Goal: Transaction & Acquisition: Purchase product/service

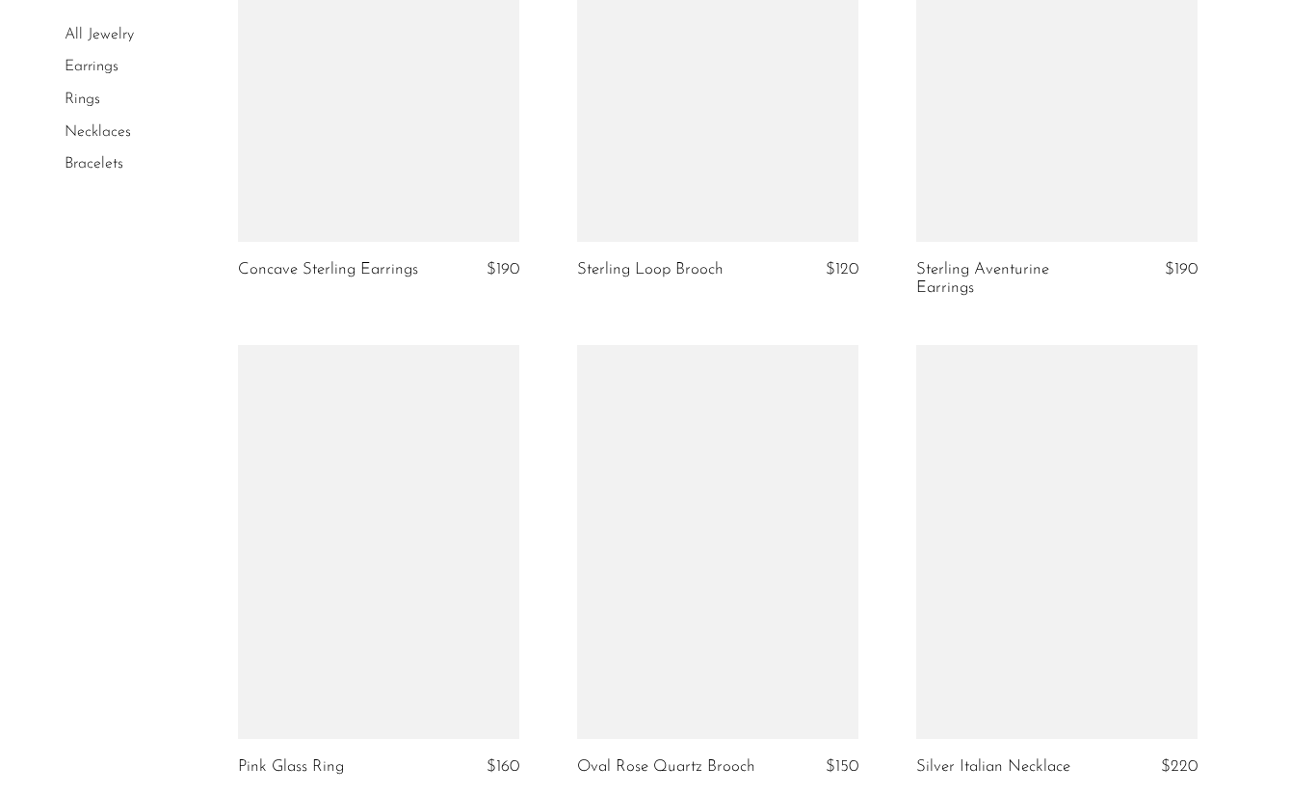
scroll to position [4304, 0]
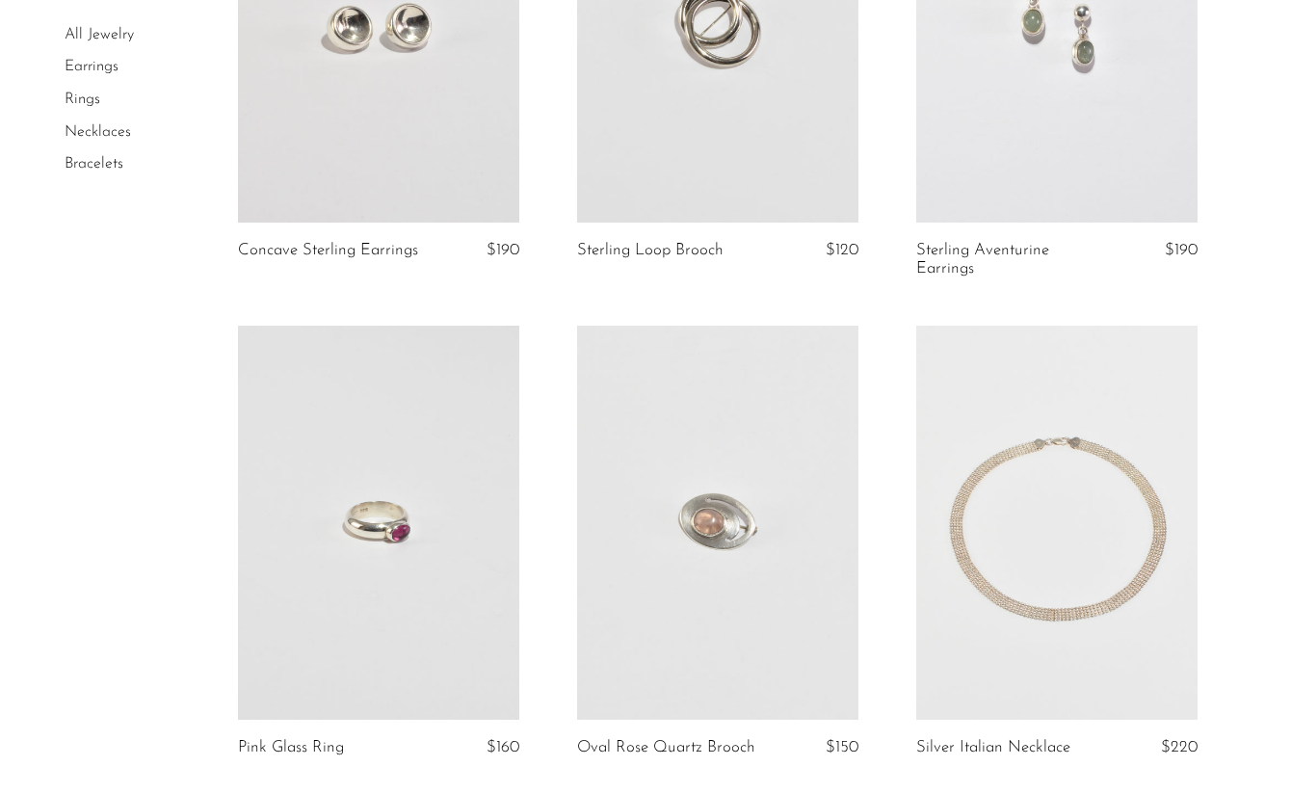
click at [98, 62] on link "Earrings" at bounding box center [92, 67] width 54 height 15
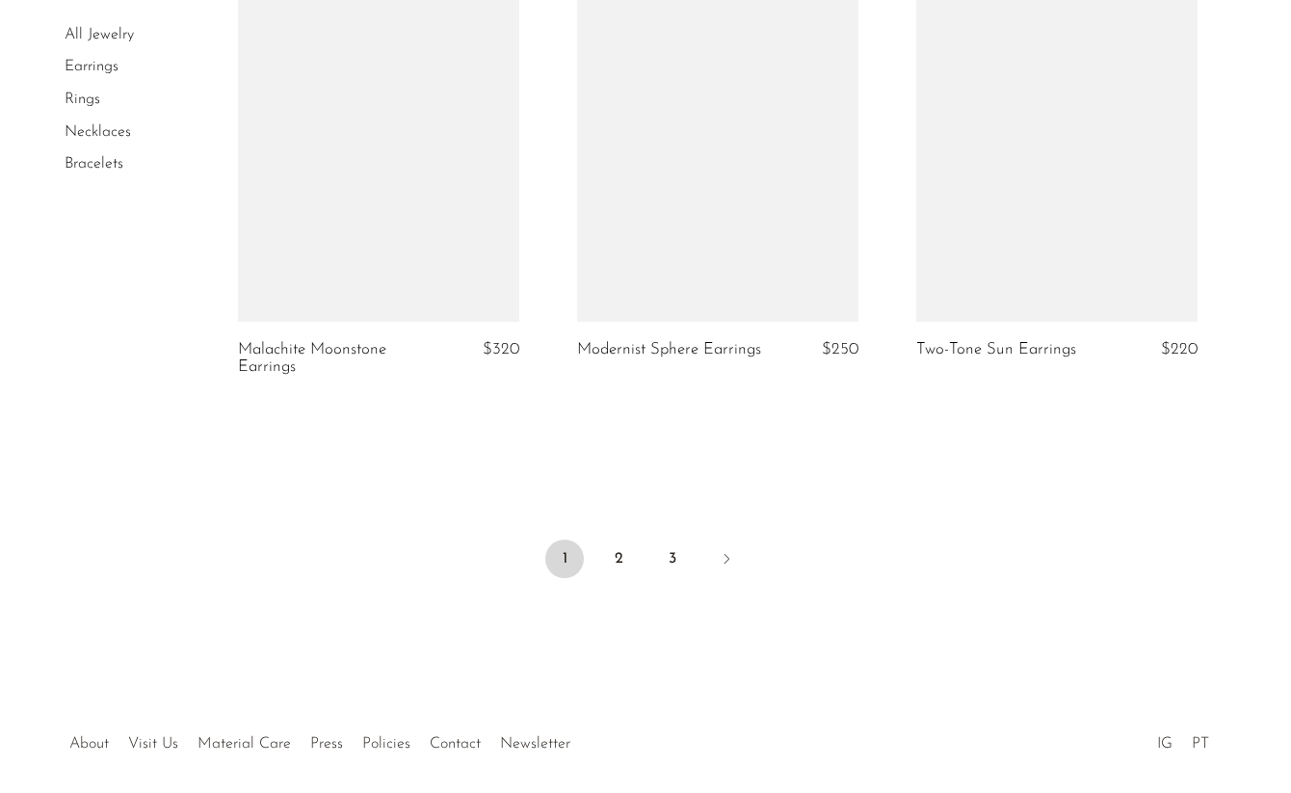
scroll to position [5687, 0]
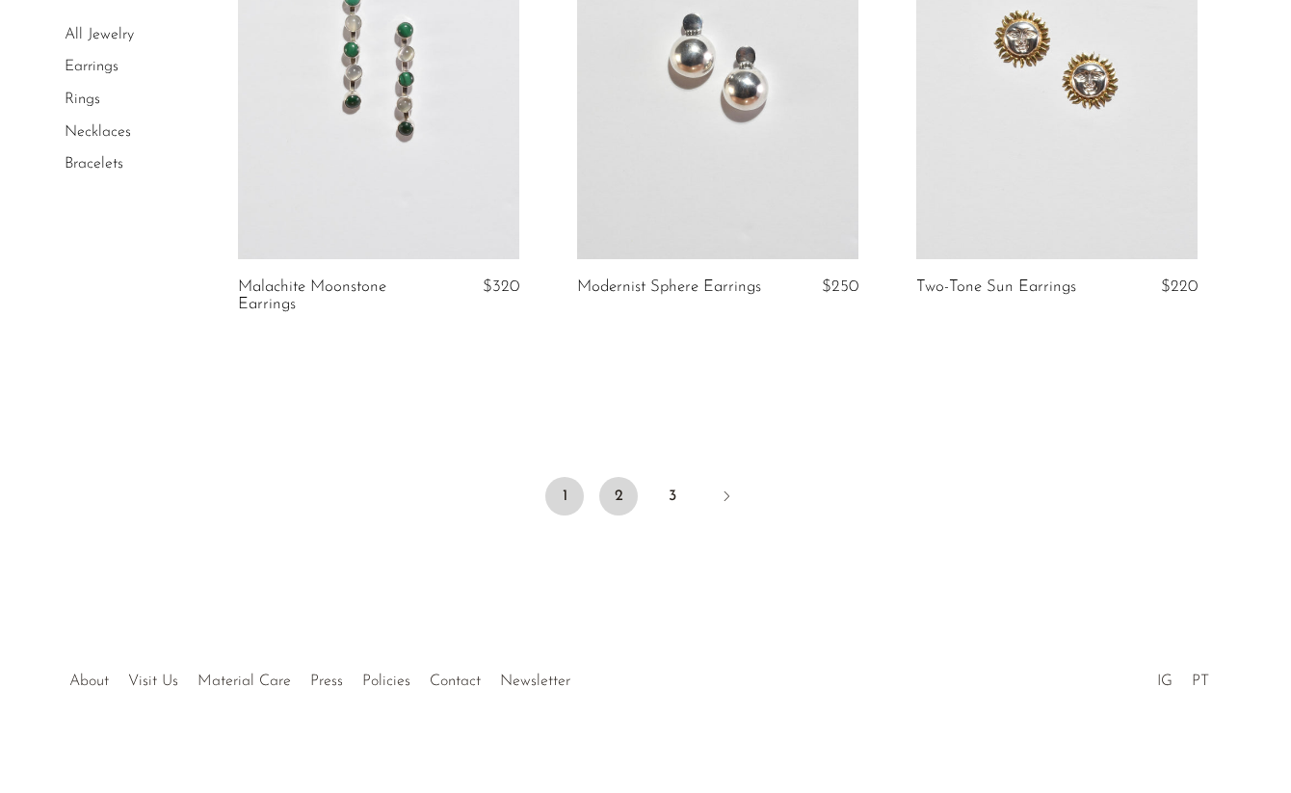
click at [612, 477] on link "2" at bounding box center [618, 496] width 39 height 39
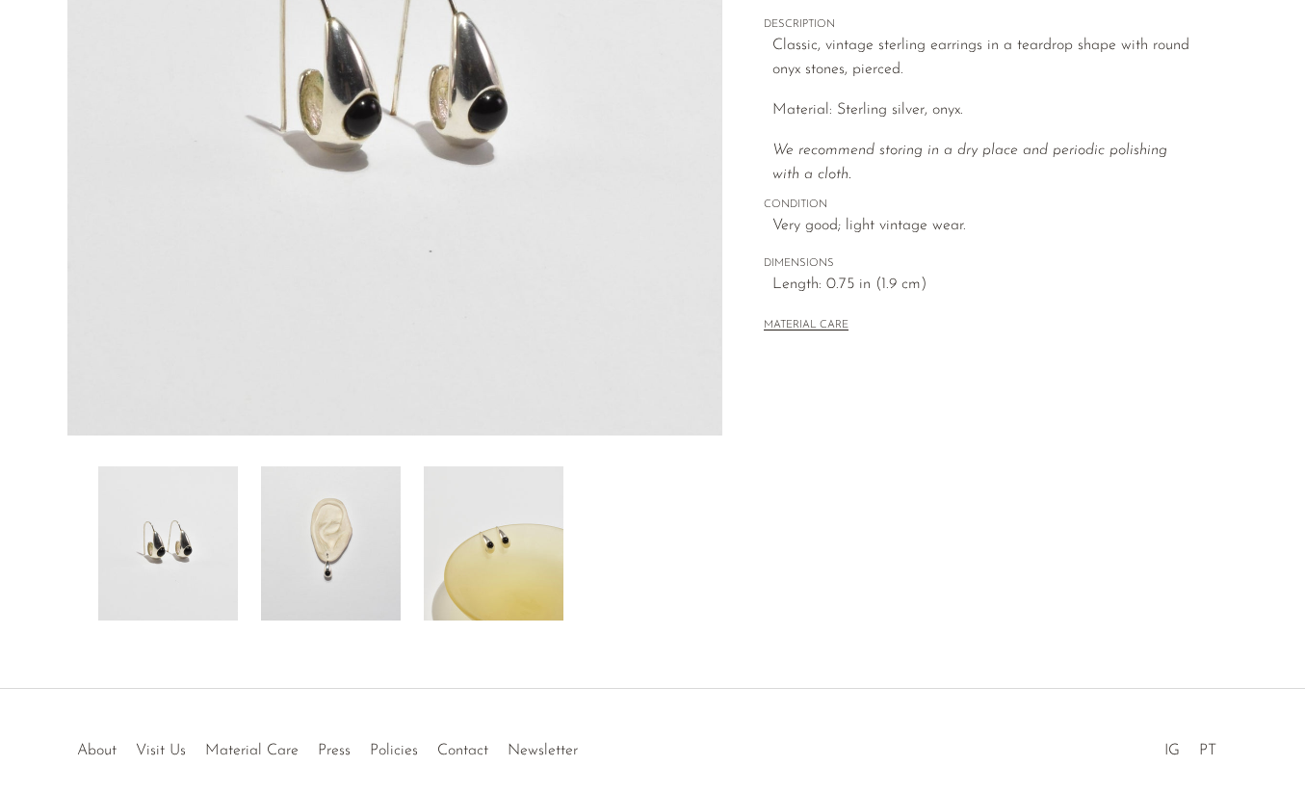
scroll to position [461, 0]
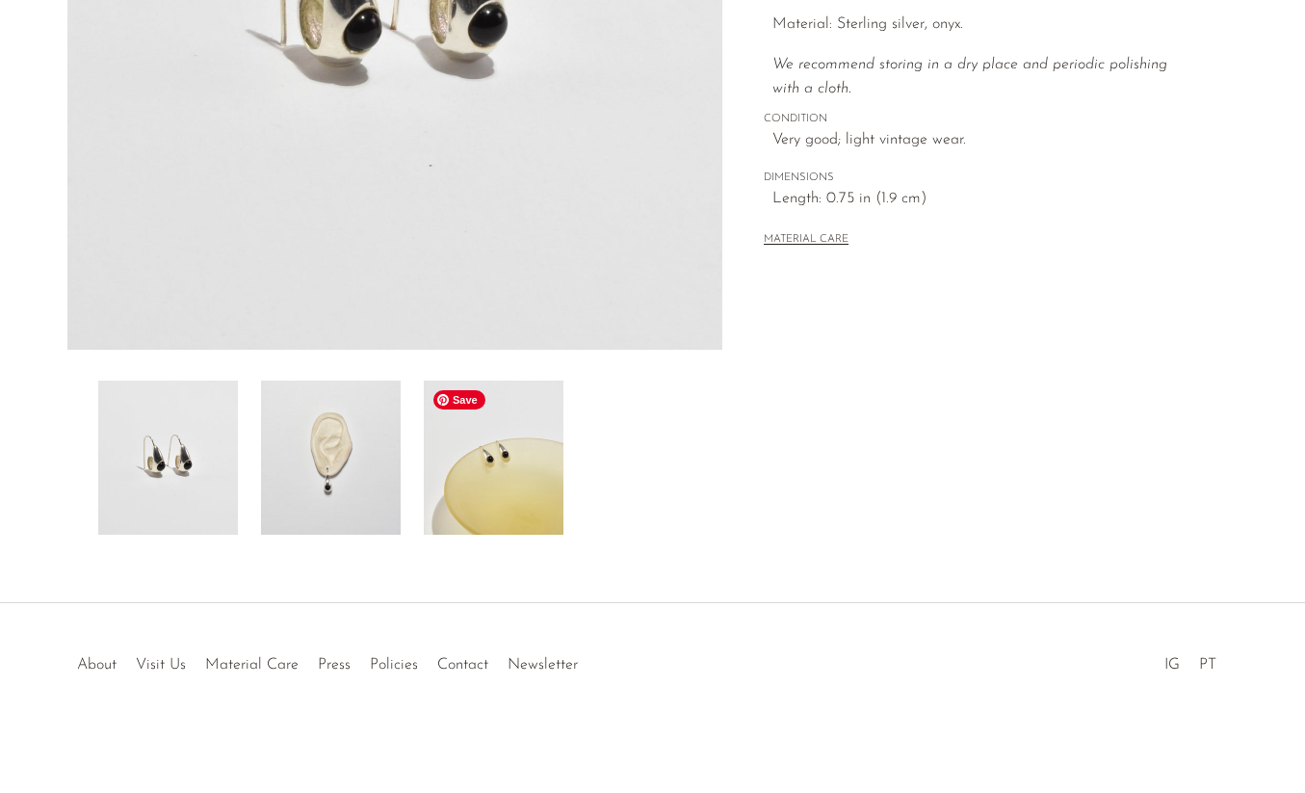
click at [521, 475] on img at bounding box center [494, 457] width 140 height 154
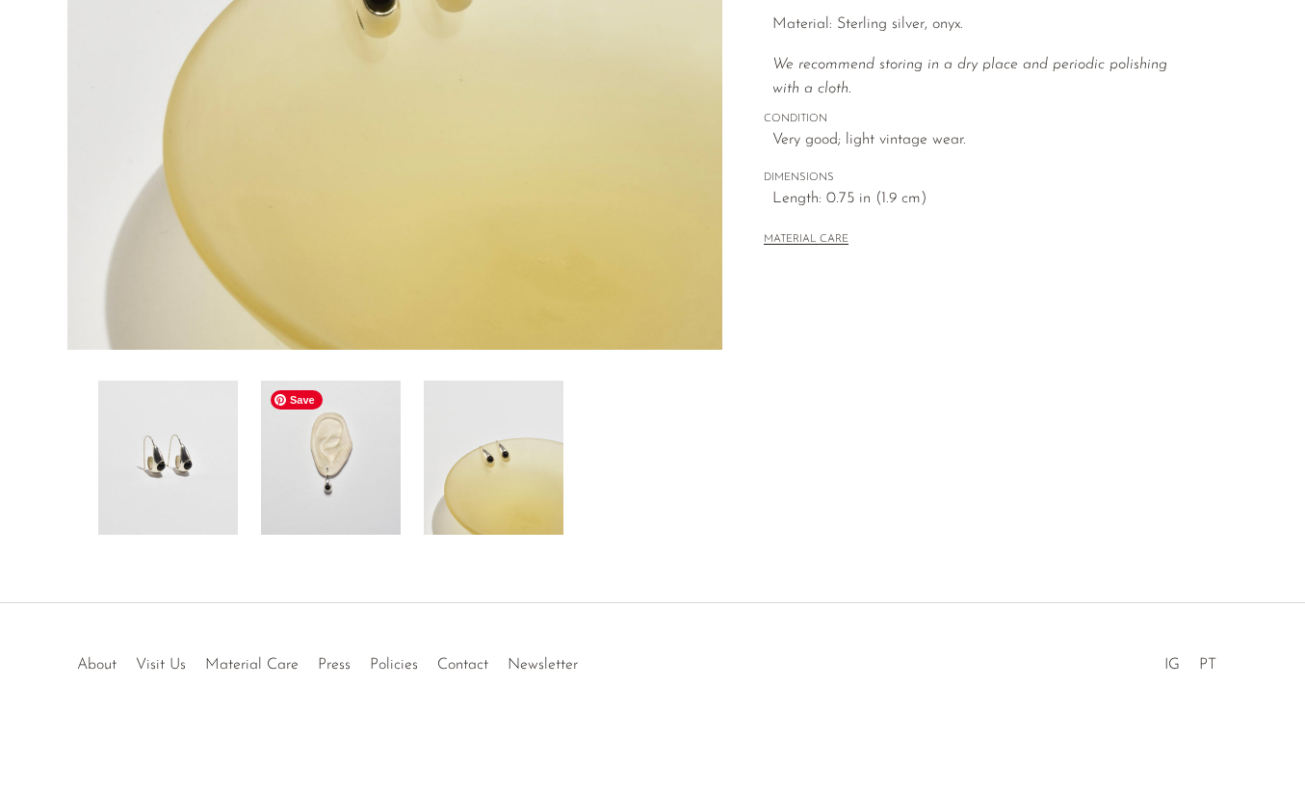
click at [399, 495] on img at bounding box center [331, 457] width 140 height 154
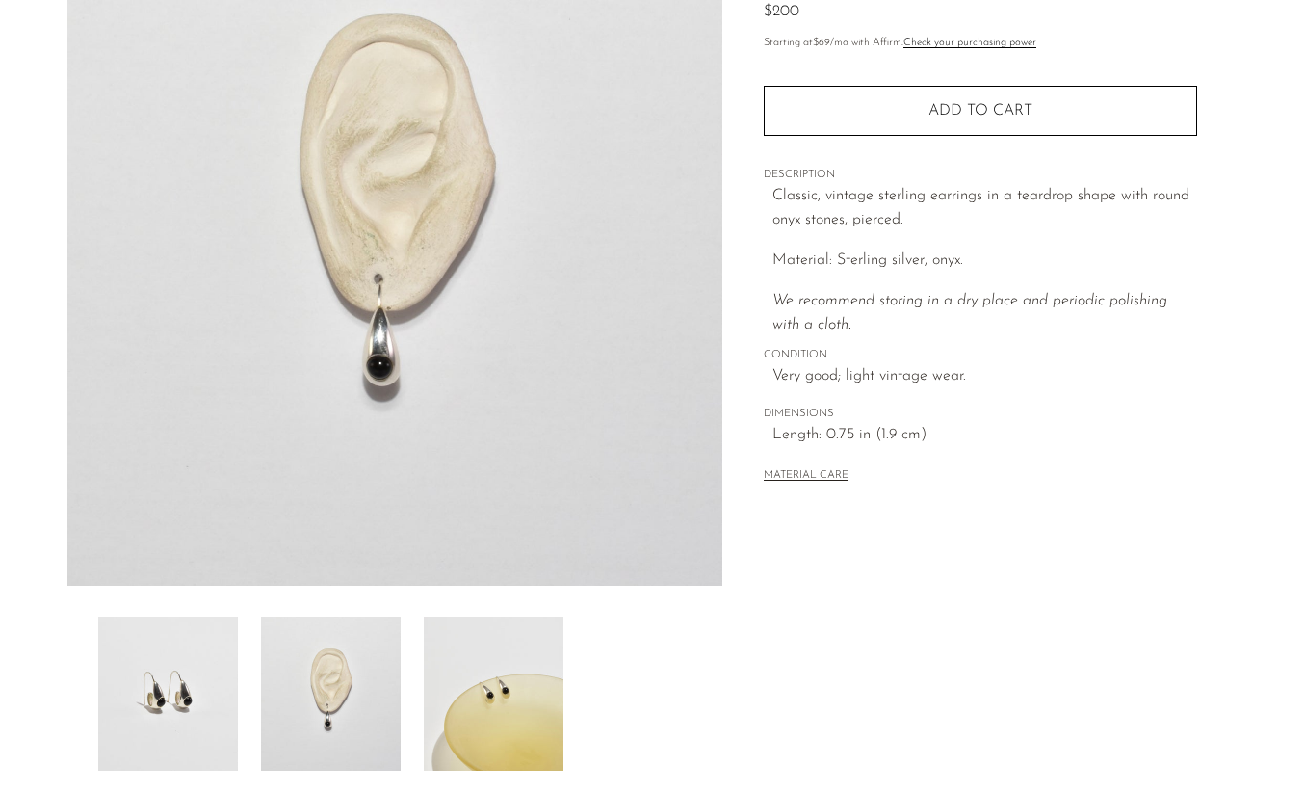
scroll to position [244, 0]
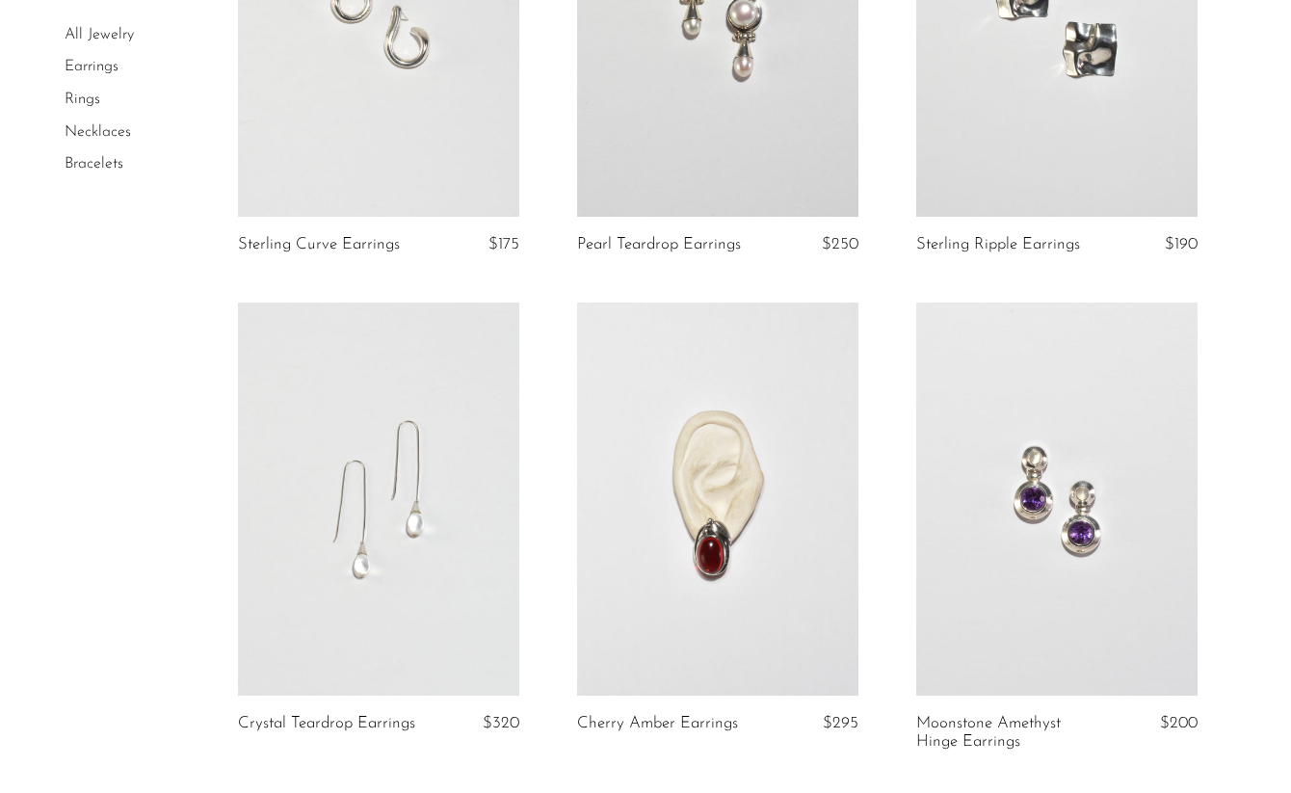
scroll to position [2346, 0]
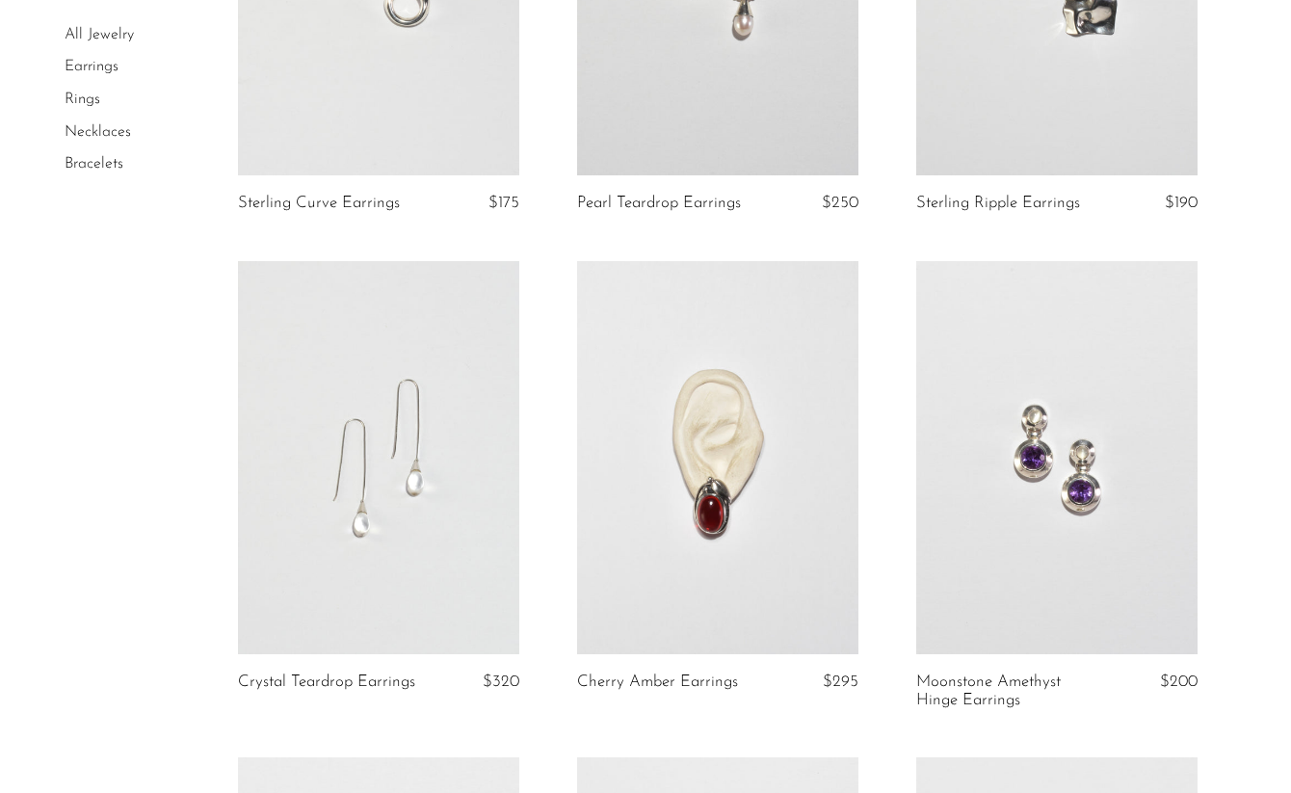
click at [636, 389] on link at bounding box center [717, 458] width 281 height 394
